Goal: Task Accomplishment & Management: Use online tool/utility

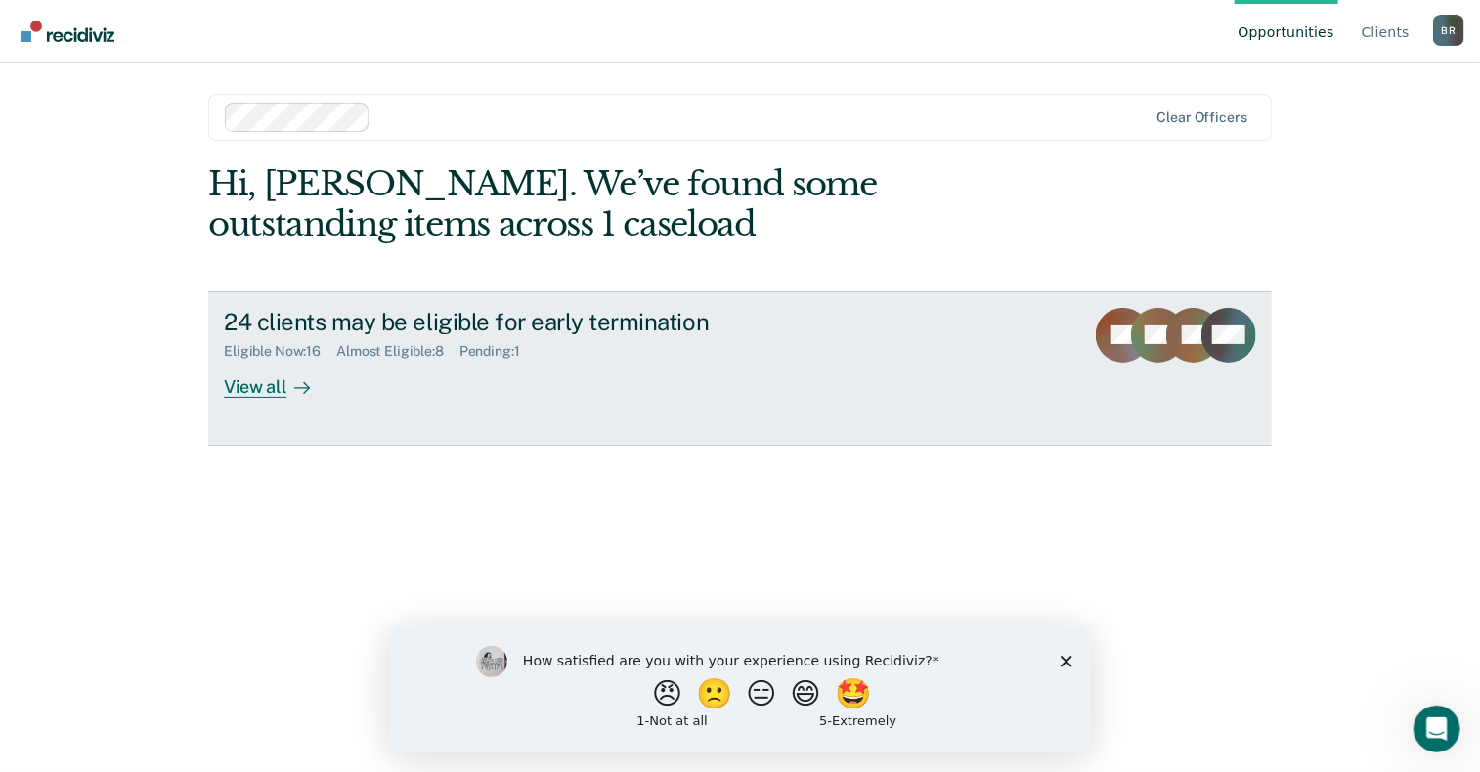
click at [272, 389] on div "View all" at bounding box center [278, 379] width 109 height 38
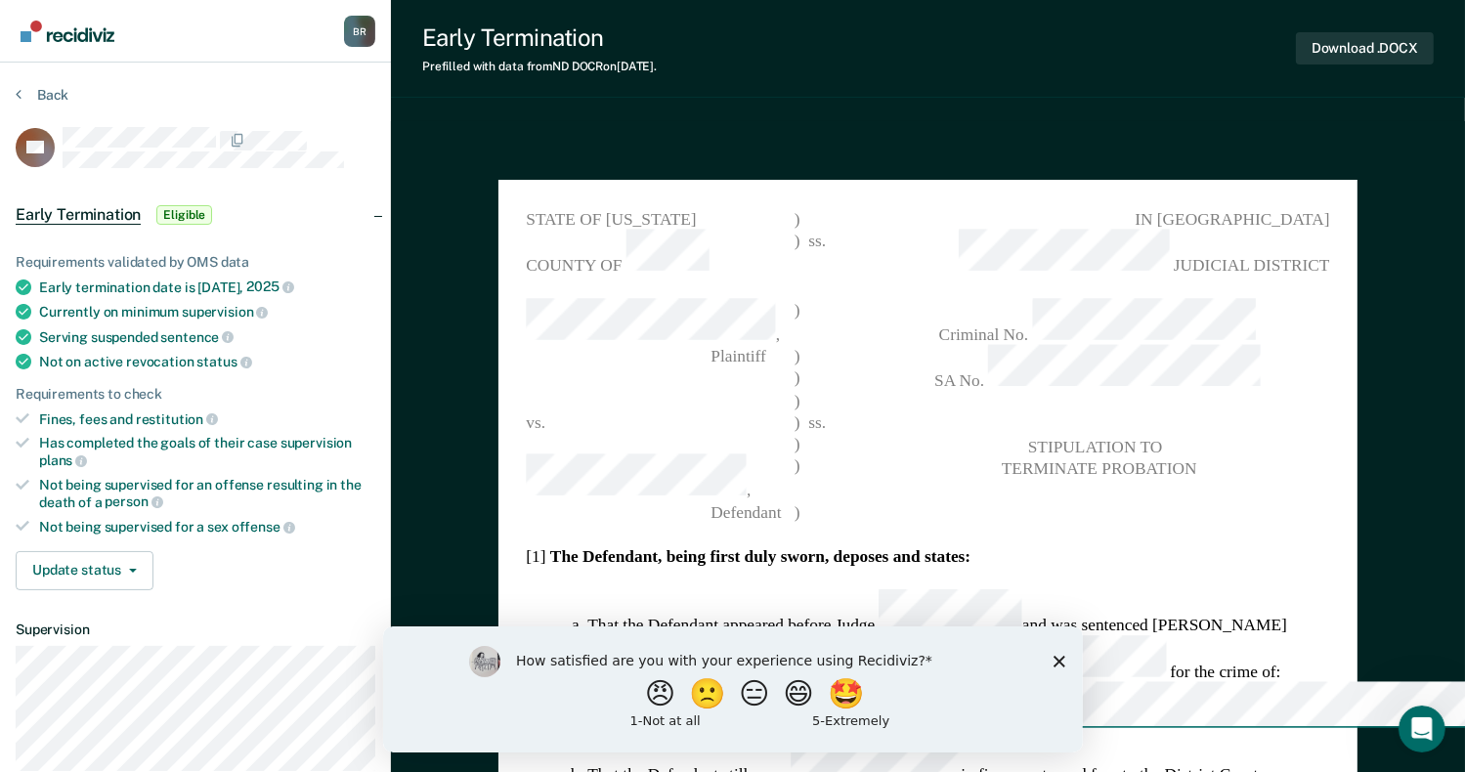
type textarea "x"
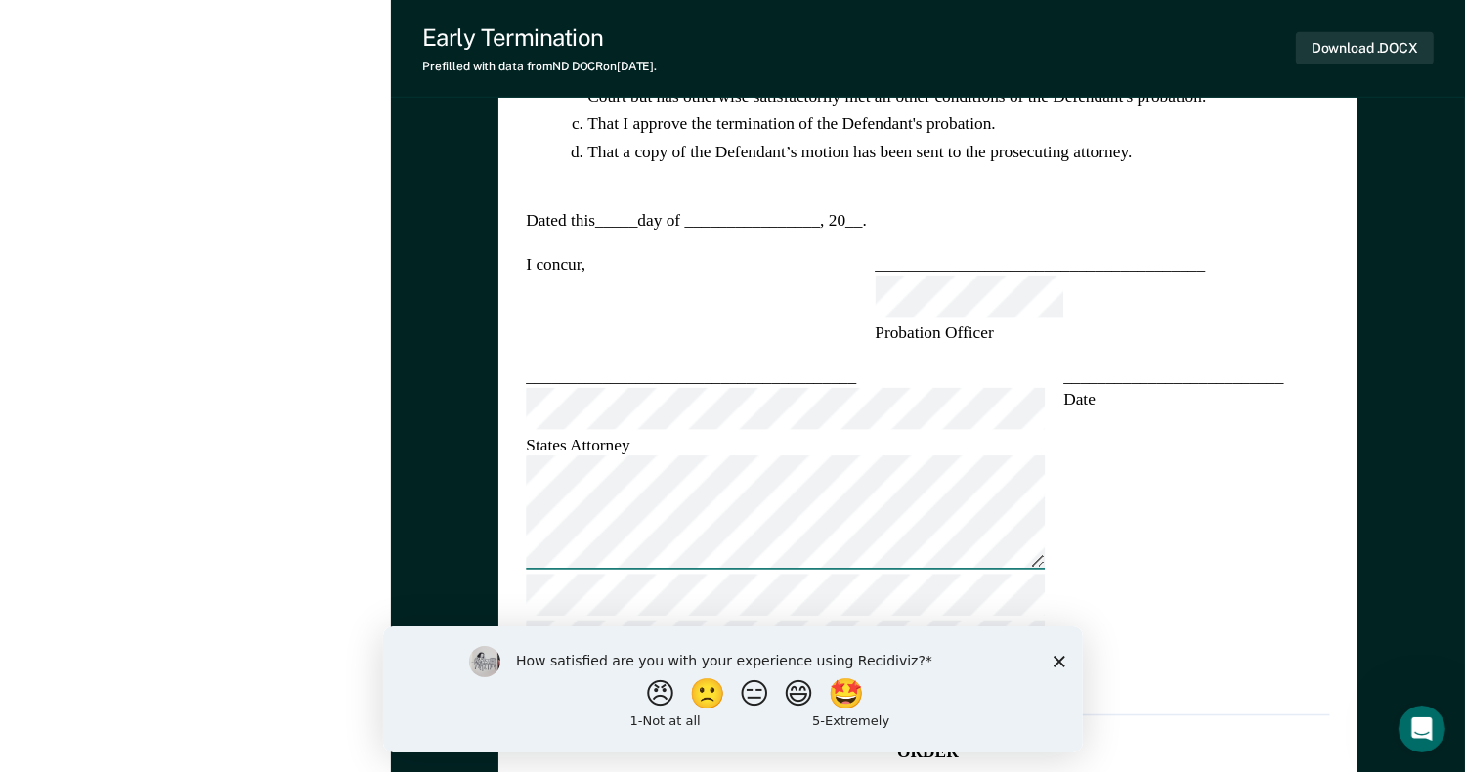
scroll to position [1461, 0]
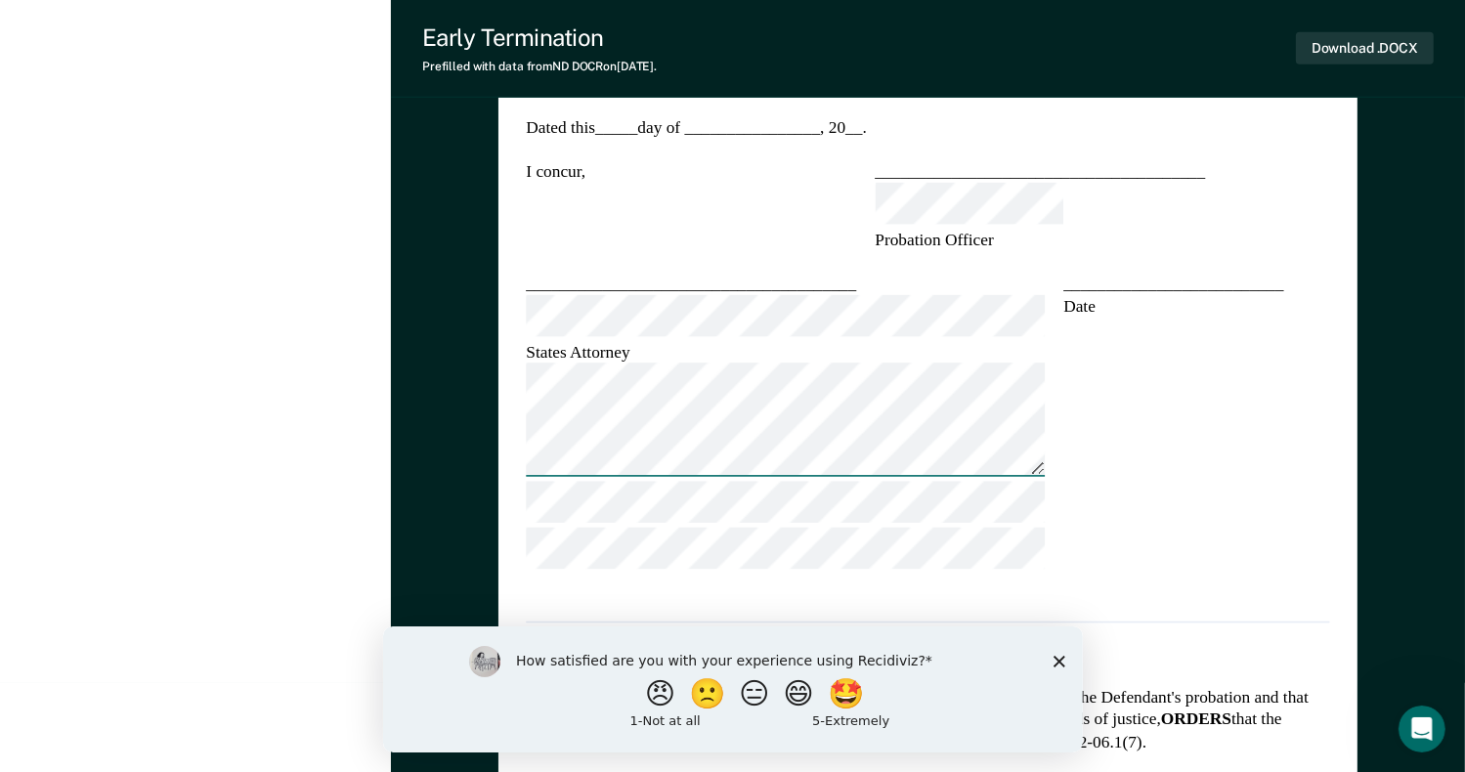
click at [1063, 662] on icon "Close survey" at bounding box center [1058, 661] width 12 height 12
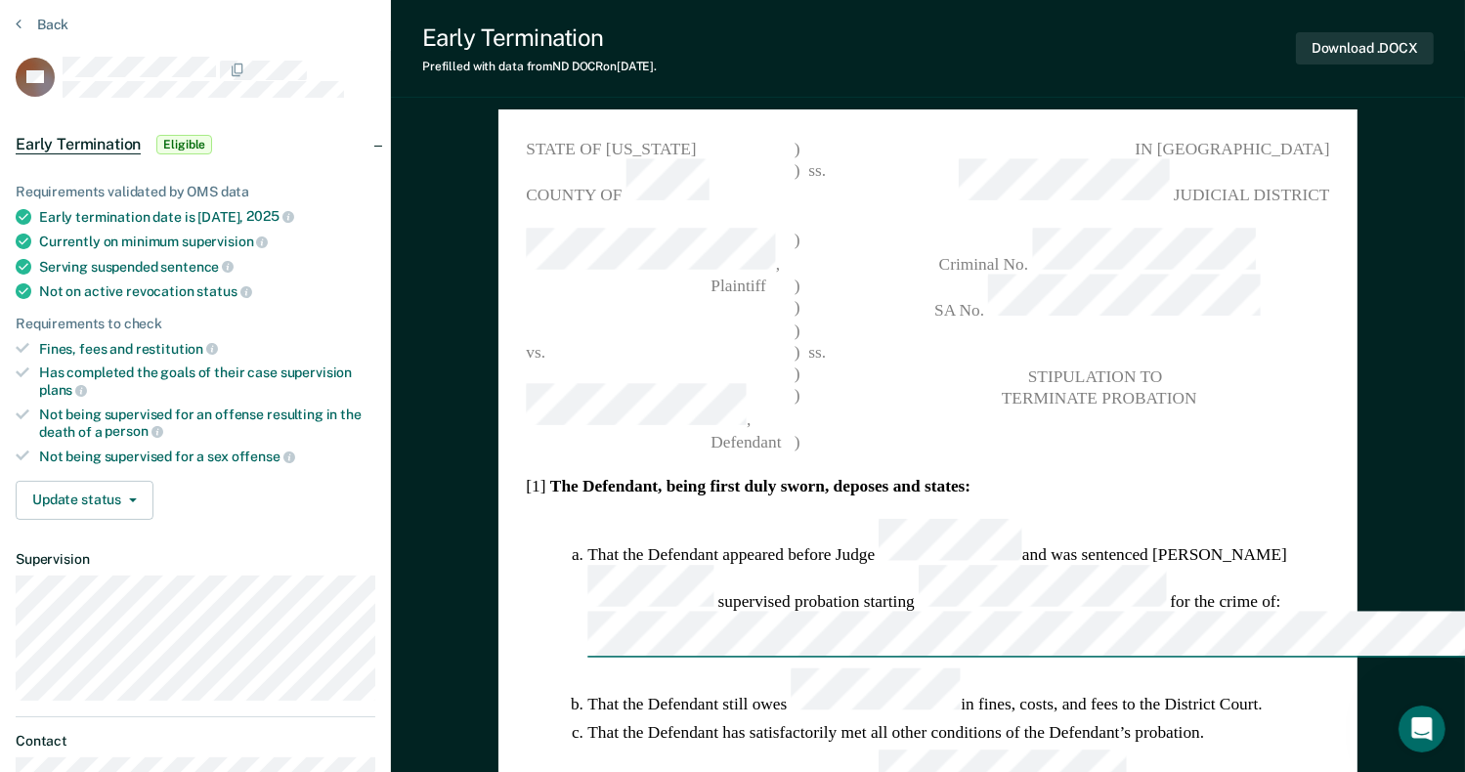
scroll to position [0, 0]
